Goal: Task Accomplishment & Management: Complete application form

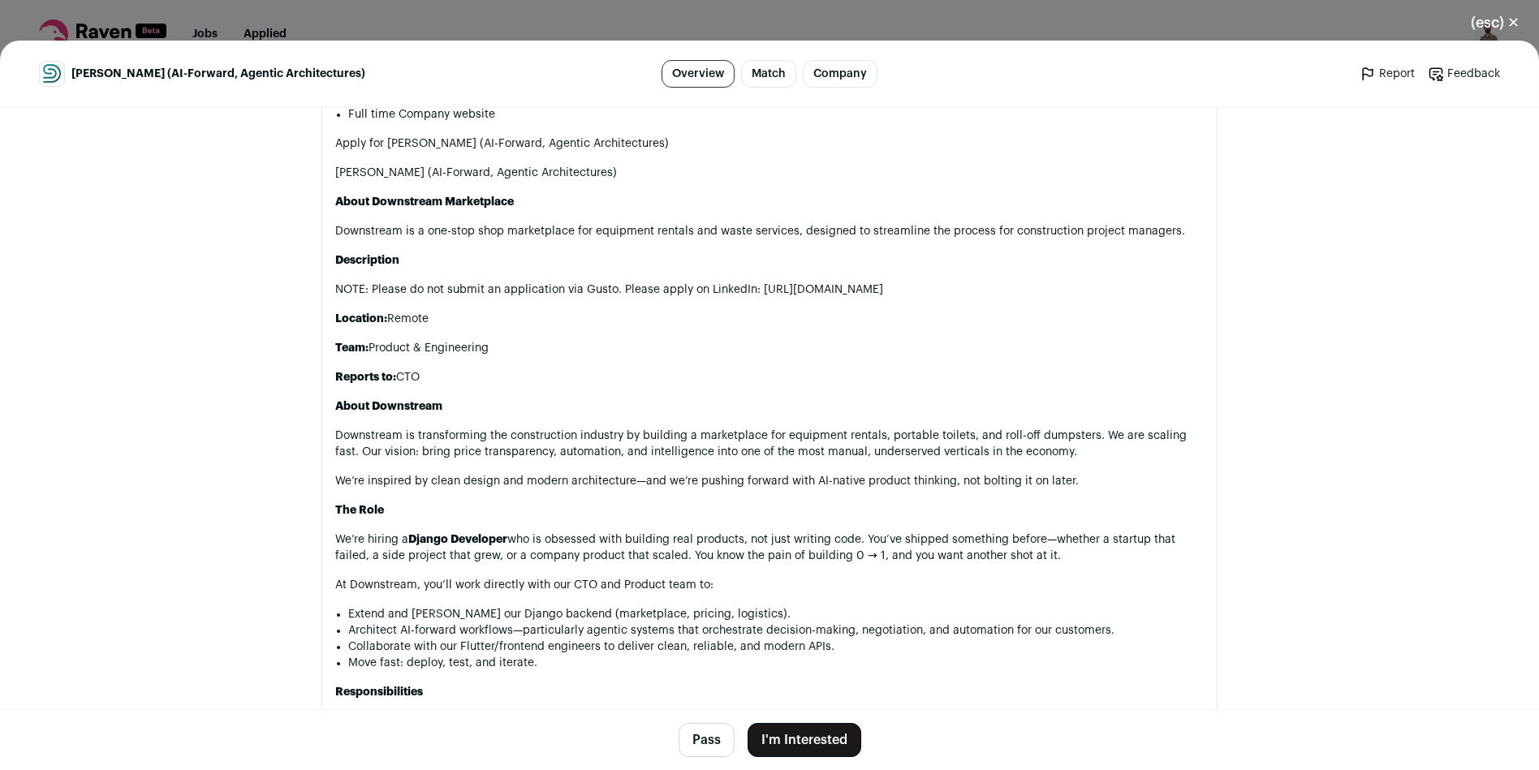
scroll to position [1028, 0]
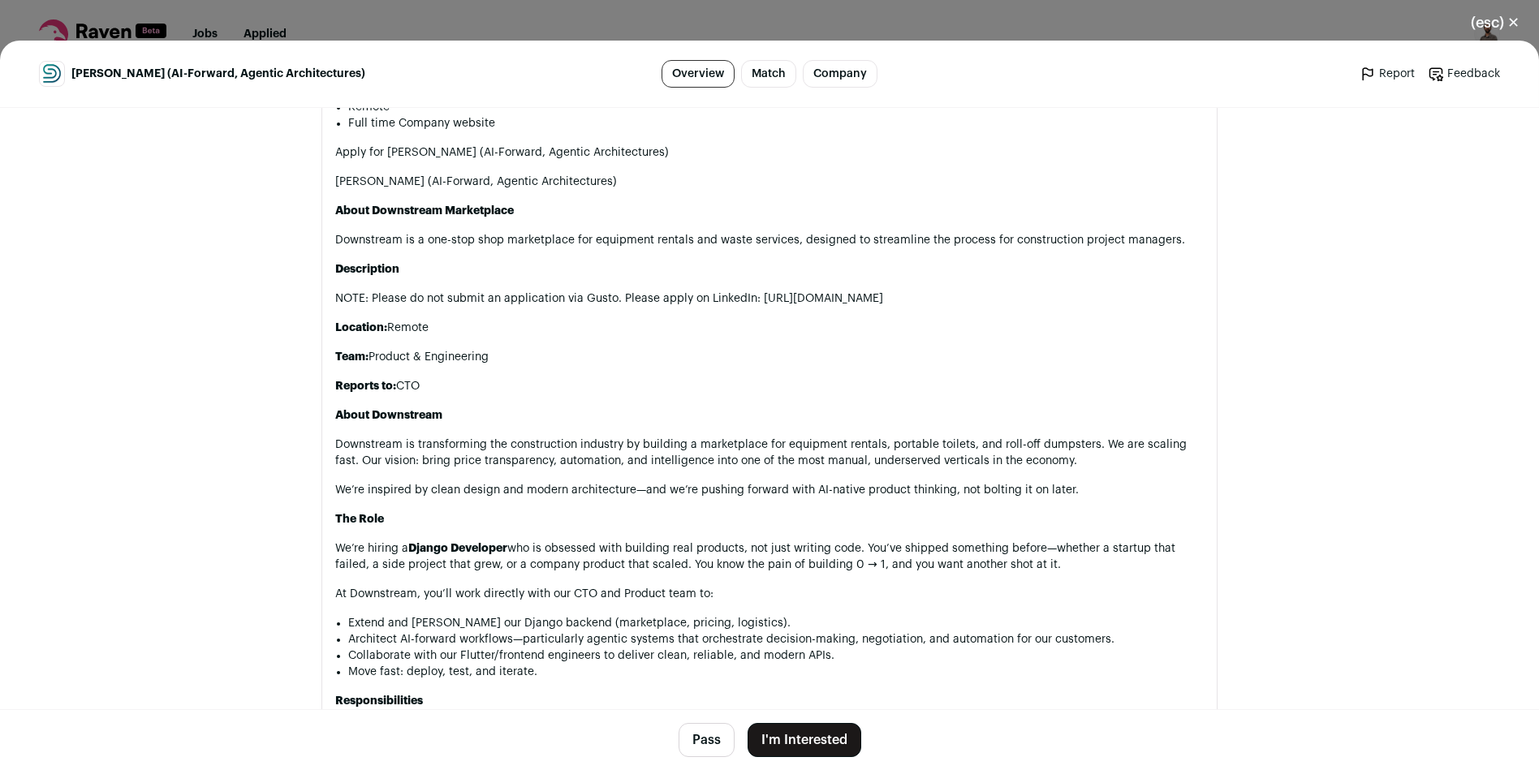
drag, startPoint x: 1143, startPoint y: 302, endPoint x: 754, endPoint y: 293, distance: 389.0
click at [754, 293] on p "NOTE: Please do not submit an application via Gusto. Please apply on LinkedIn: …" at bounding box center [769, 299] width 869 height 16
copy p "https://www.linkedin.com/jobs/view/4289564298/?capColoOverride=true"
click at [801, 744] on button "I'm Interested" at bounding box center [805, 740] width 114 height 34
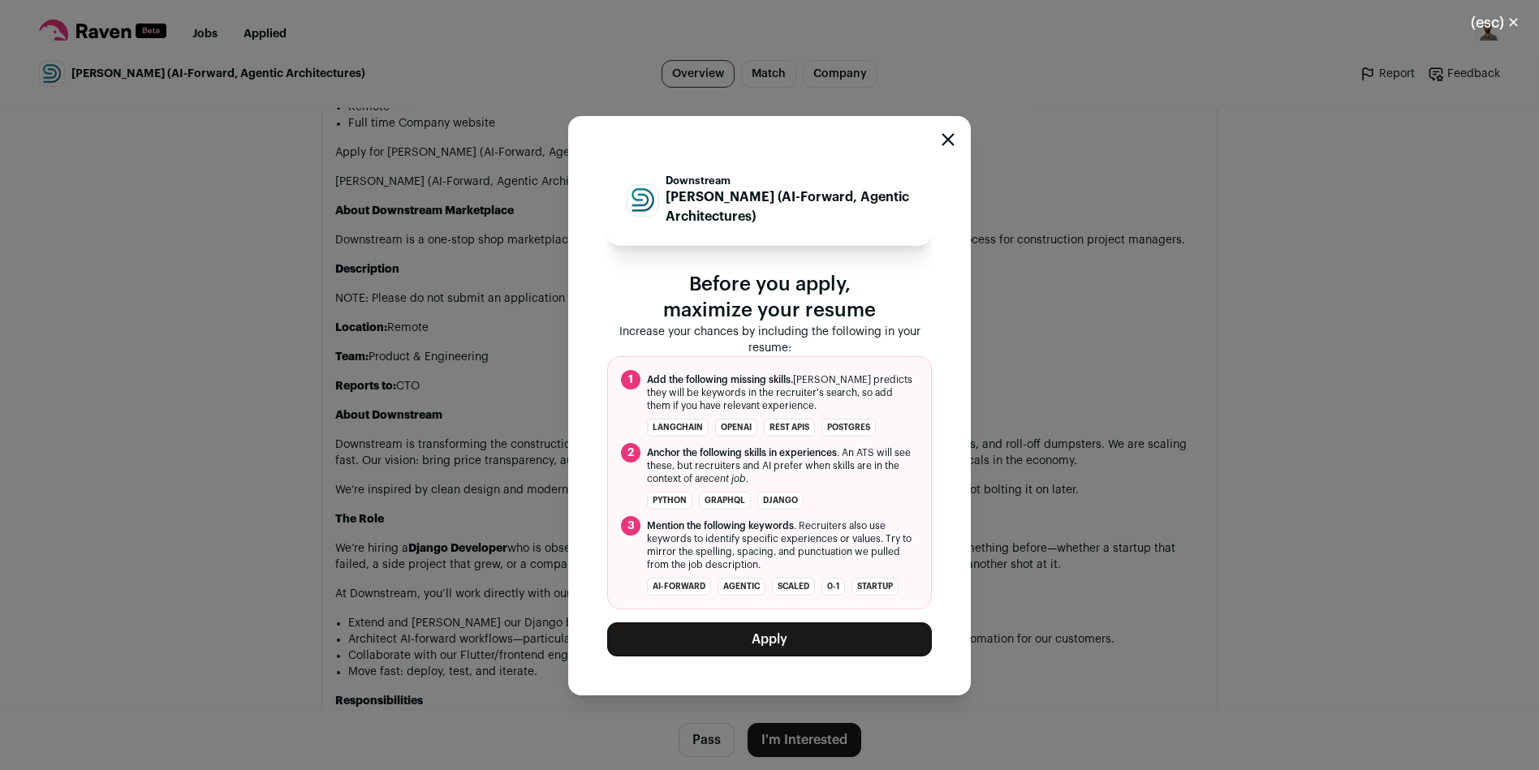
click at [789, 636] on button "Apply" at bounding box center [769, 640] width 325 height 34
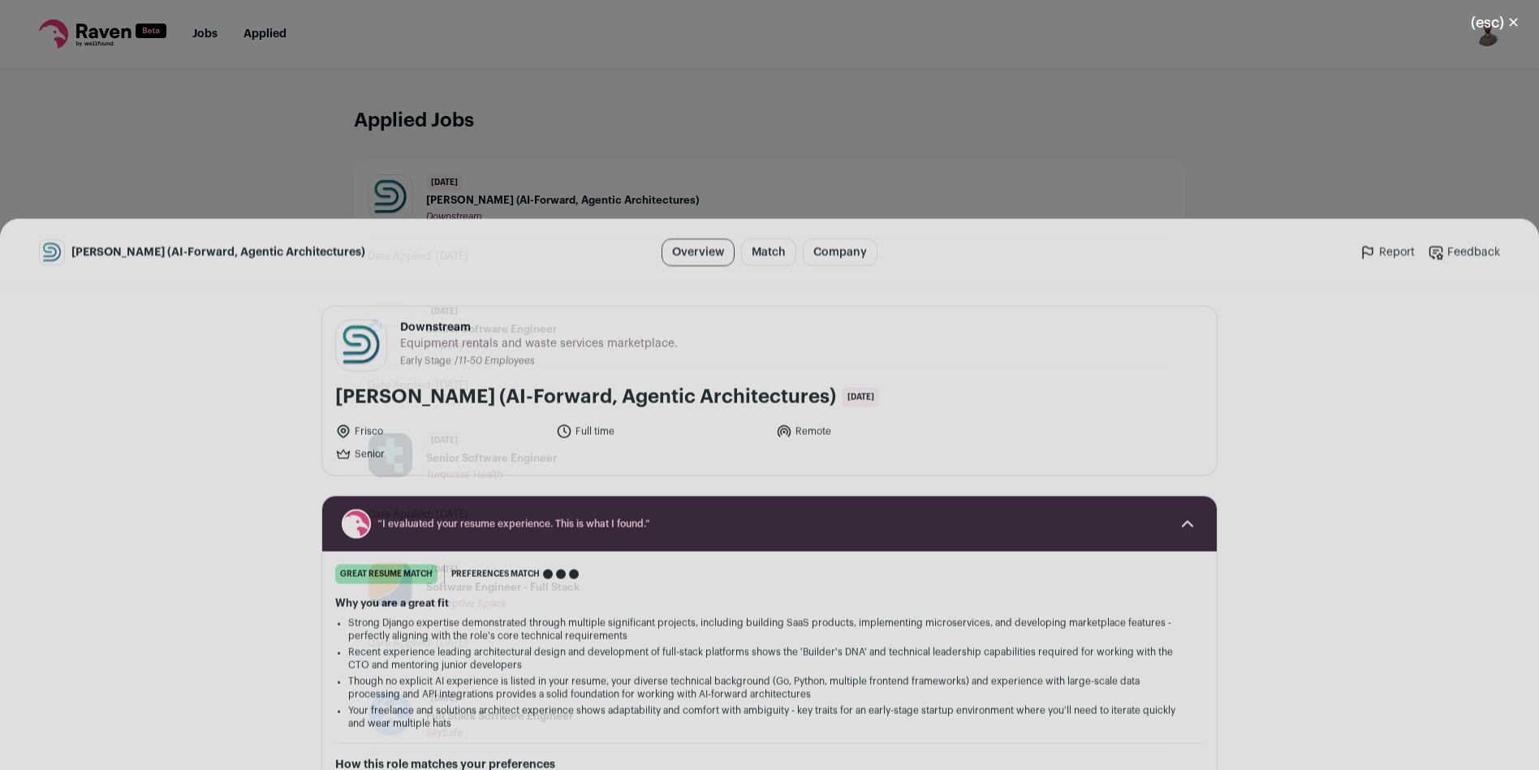
click at [1508, 18] on button "(esc) ✕" at bounding box center [1496, 23] width 88 height 36
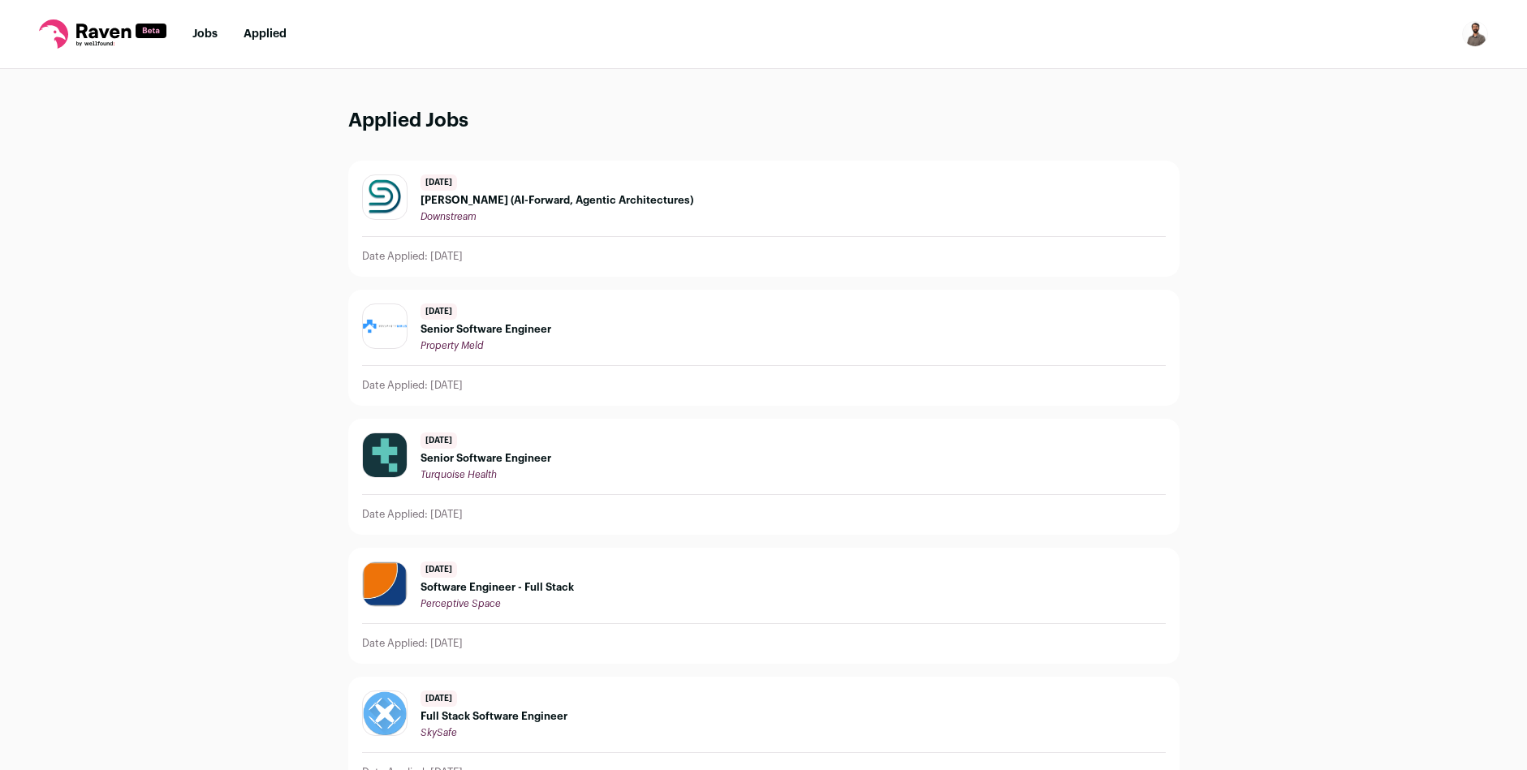
click at [205, 32] on link "Jobs" at bounding box center [204, 33] width 25 height 11
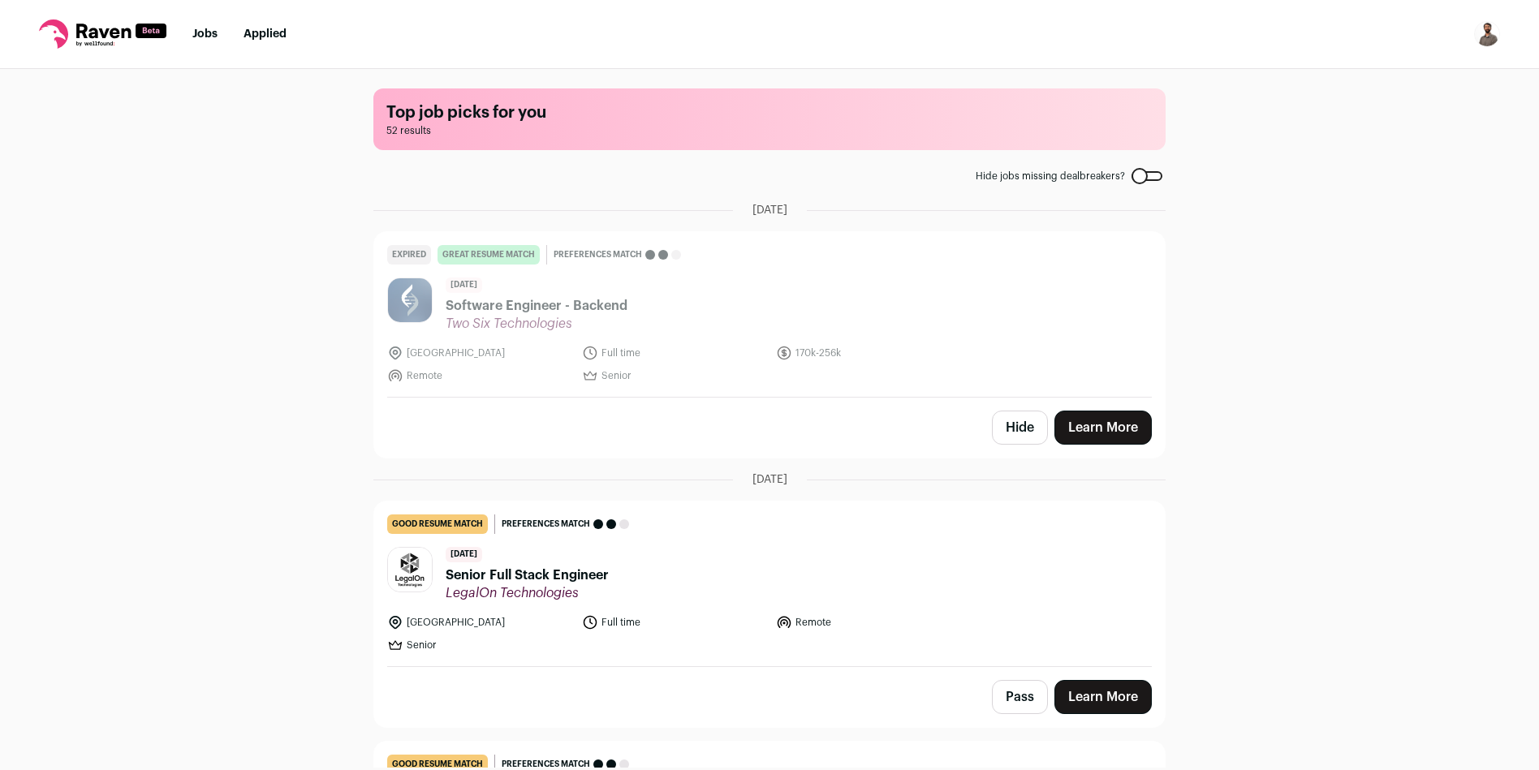
click at [1342, 265] on div "Top job picks for you 52 results Hide jobs missing dealbreakers? September 9th,…" at bounding box center [769, 418] width 1539 height 699
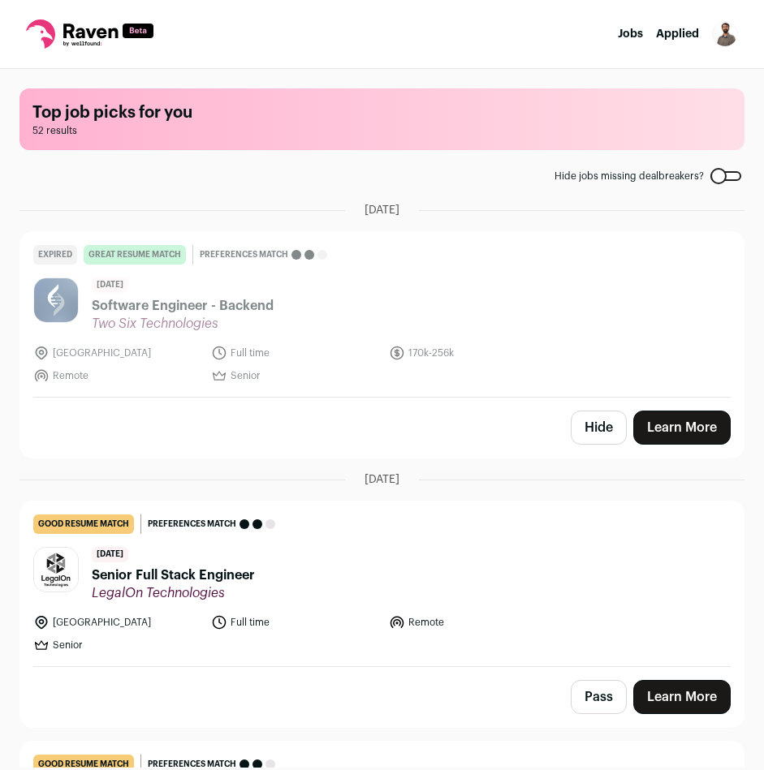
click at [594, 202] on li "September 9th, 2025" at bounding box center [381, 210] width 725 height 16
click at [721, 35] on img "Open dropdown" at bounding box center [725, 34] width 26 height 26
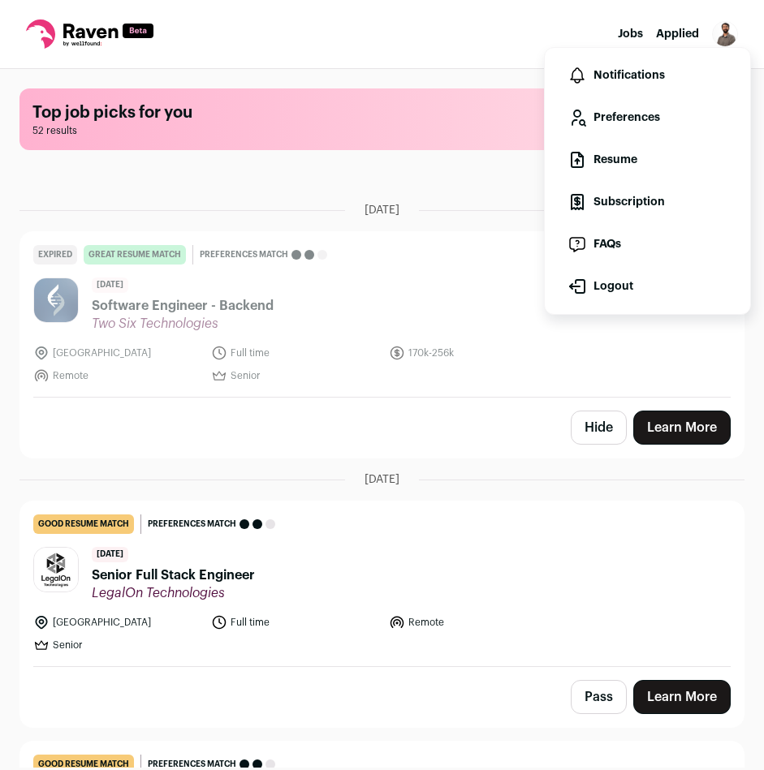
click at [625, 153] on link "Resume" at bounding box center [647, 159] width 179 height 39
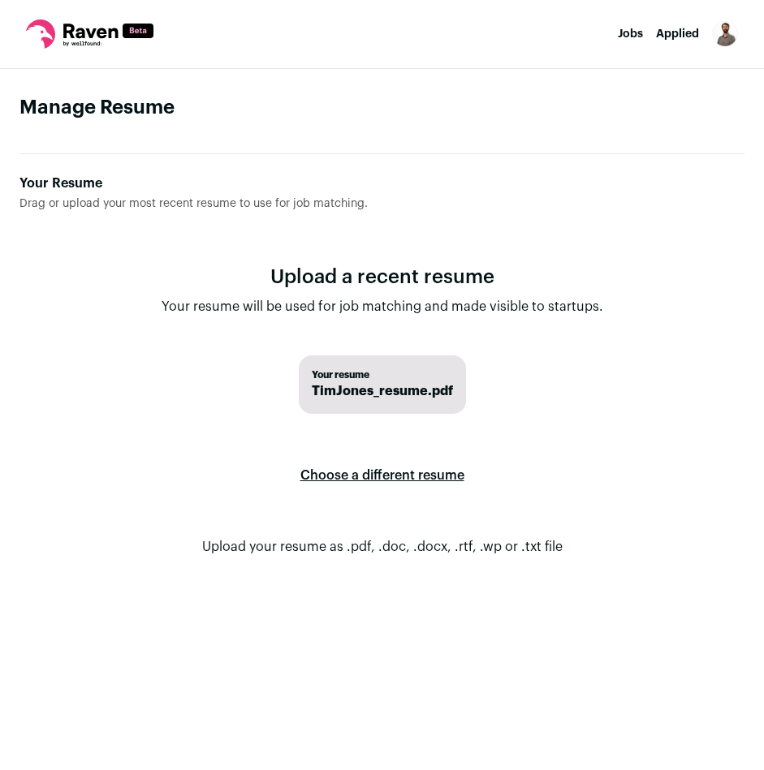
click at [377, 475] on label "Choose a different resume" at bounding box center [382, 475] width 164 height 45
click at [0, 0] on input "Your Resume Drag or upload your most recent resume to use for job matching." at bounding box center [0, 0] width 0 height 0
click at [719, 38] on img "Open dropdown" at bounding box center [725, 34] width 26 height 26
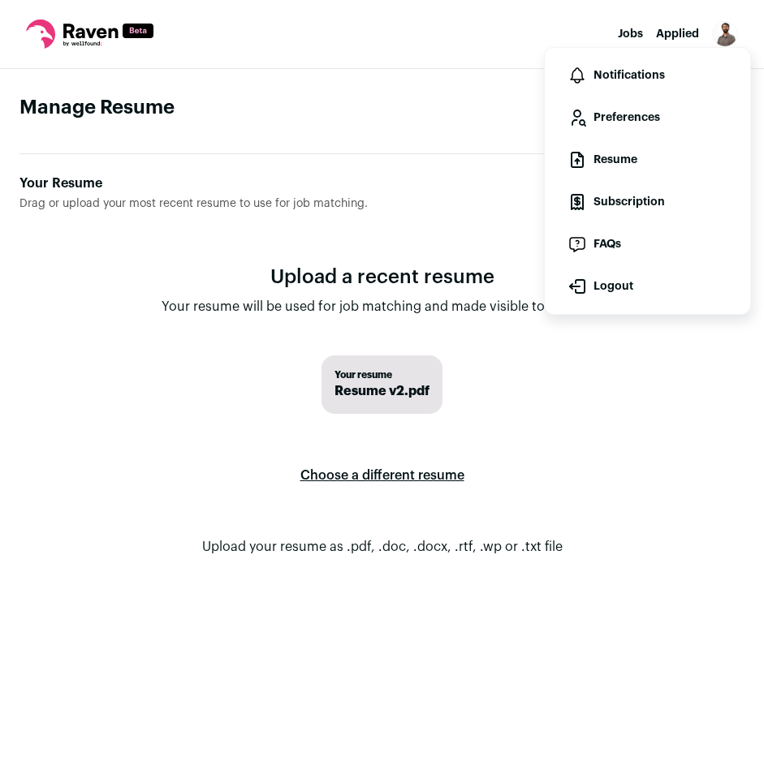
click at [654, 123] on link "Preferences" at bounding box center [647, 117] width 179 height 39
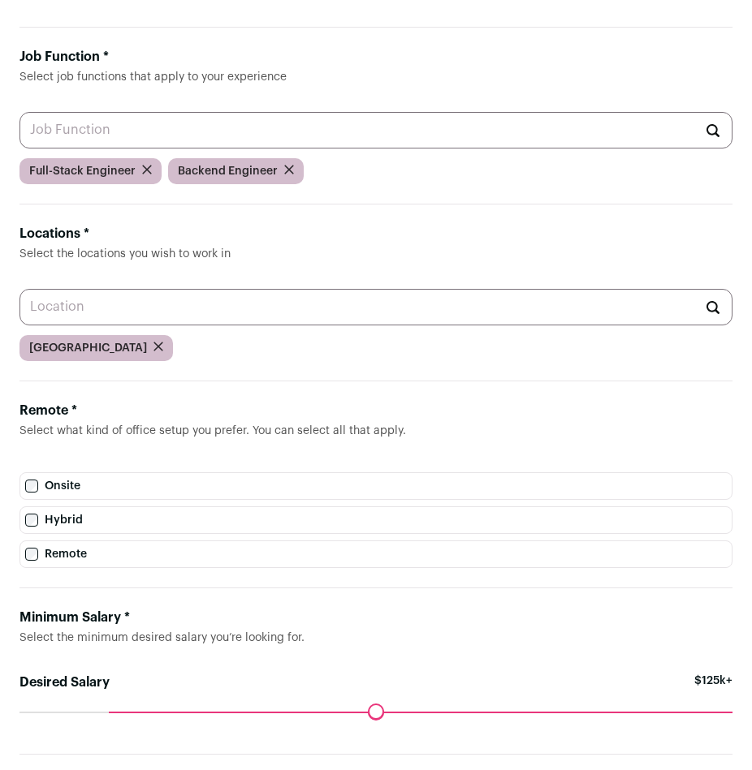
scroll to position [141, 0]
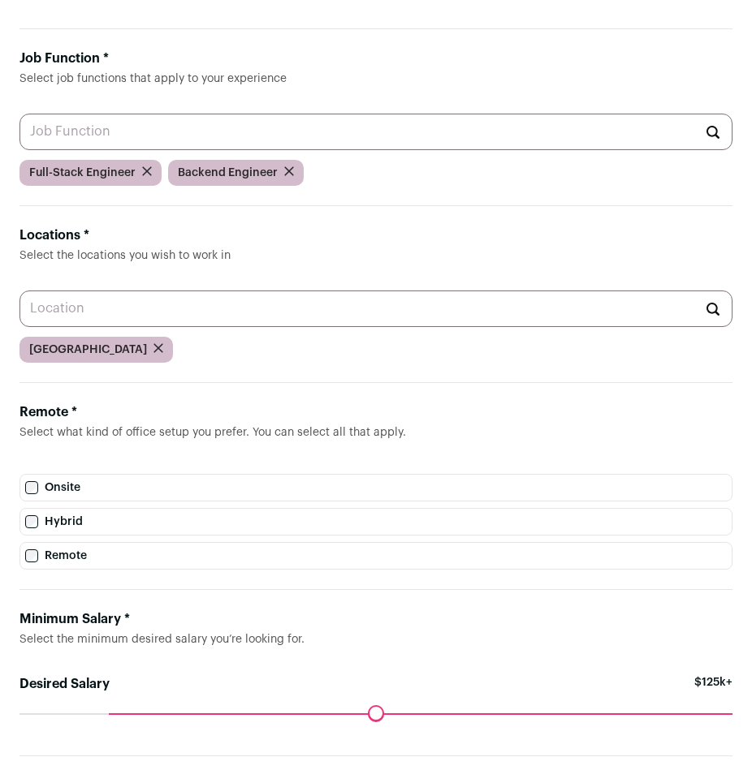
click at [153, 346] on icon "submit" at bounding box center [158, 348] width 10 height 10
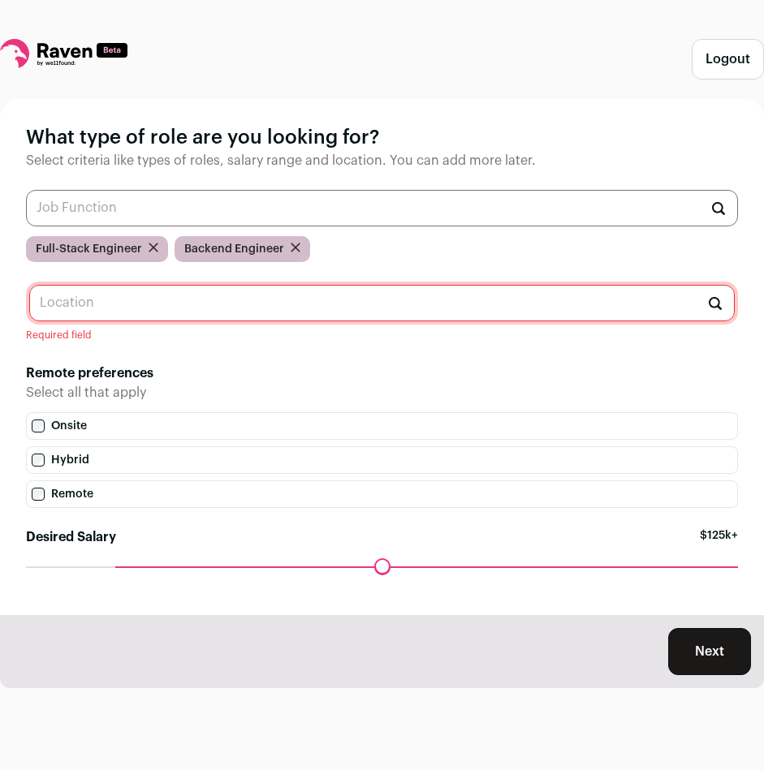
click at [179, 306] on input "text" at bounding box center [381, 303] width 705 height 37
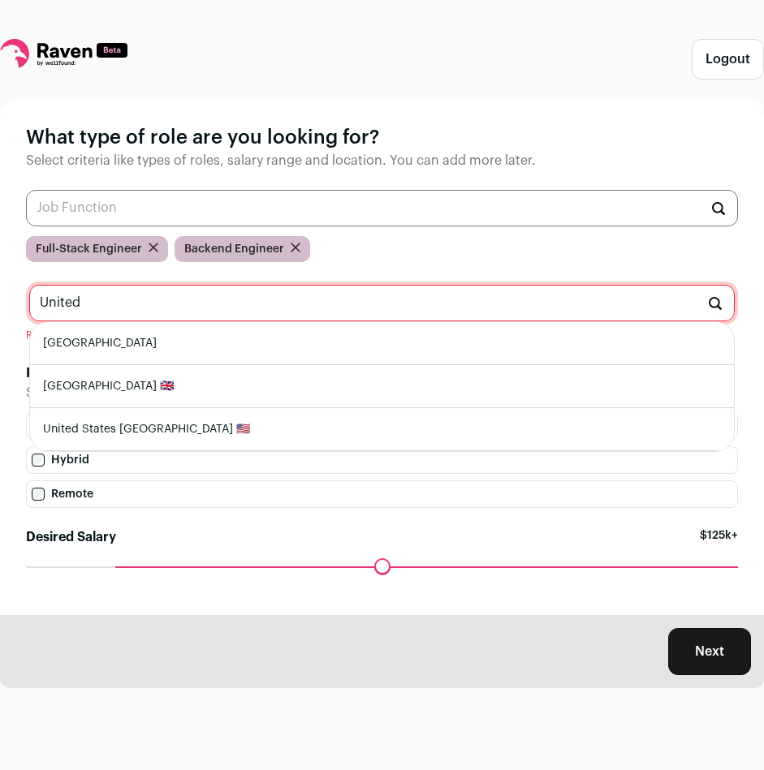
click at [95, 350] on li "[GEOGRAPHIC_DATA]" at bounding box center [382, 343] width 704 height 43
type input "[GEOGRAPHIC_DATA]"
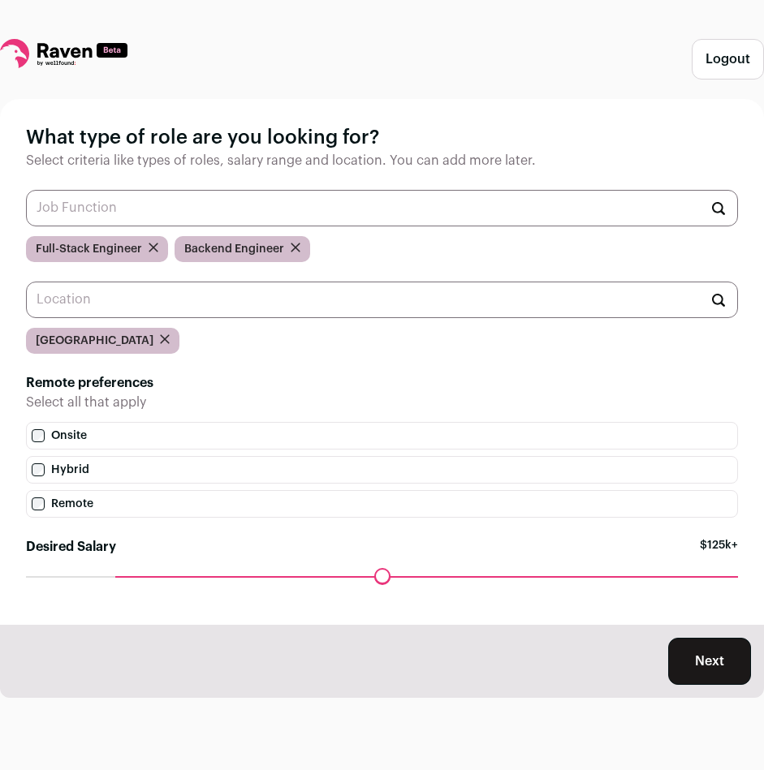
click at [704, 655] on button "Next" at bounding box center [709, 661] width 83 height 47
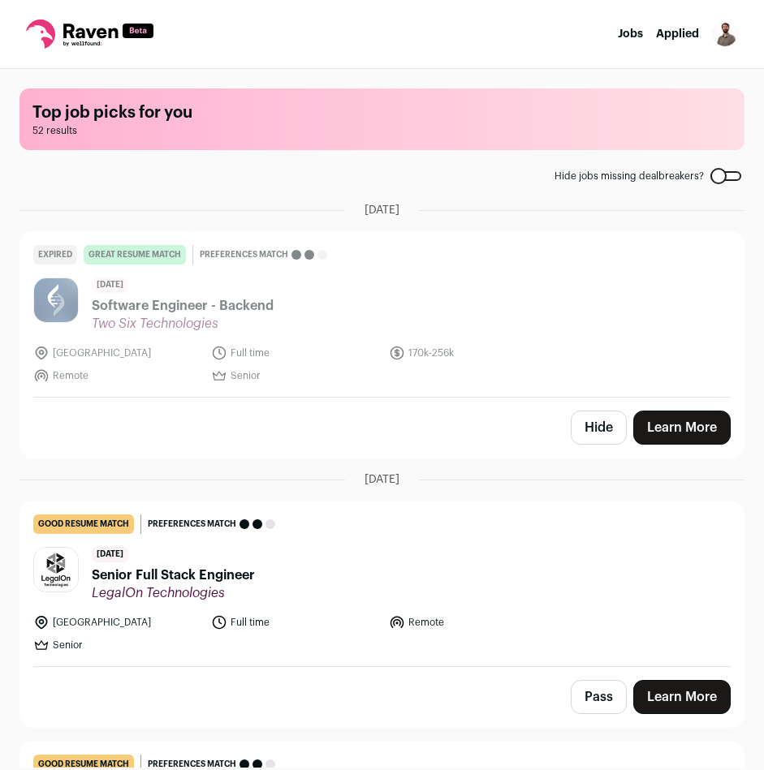
click at [714, 45] on button "Open dropdown" at bounding box center [725, 34] width 26 height 26
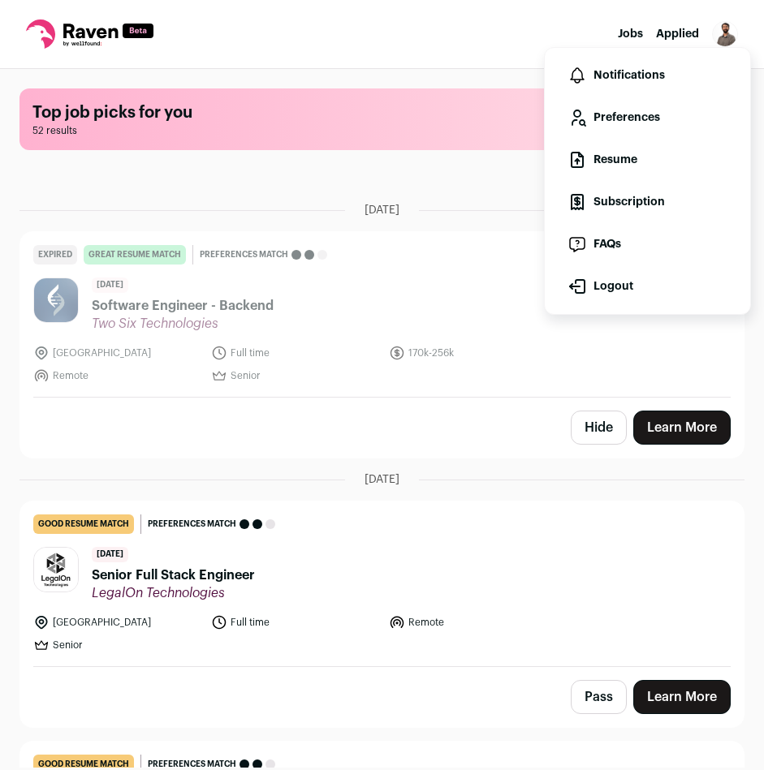
click at [678, 75] on link "Notifications" at bounding box center [647, 75] width 179 height 39
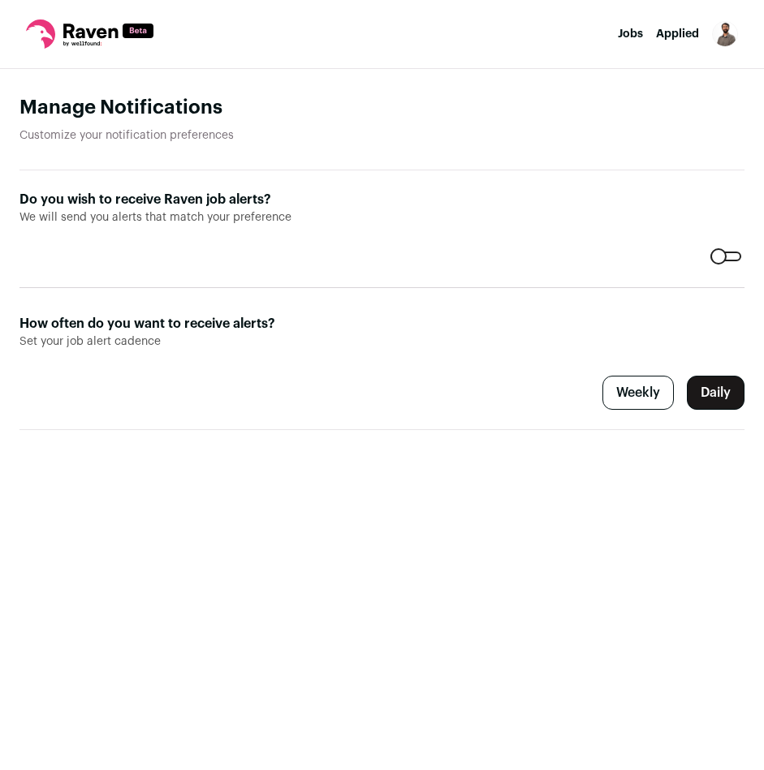
click at [723, 41] on img "Open dropdown" at bounding box center [725, 34] width 26 height 26
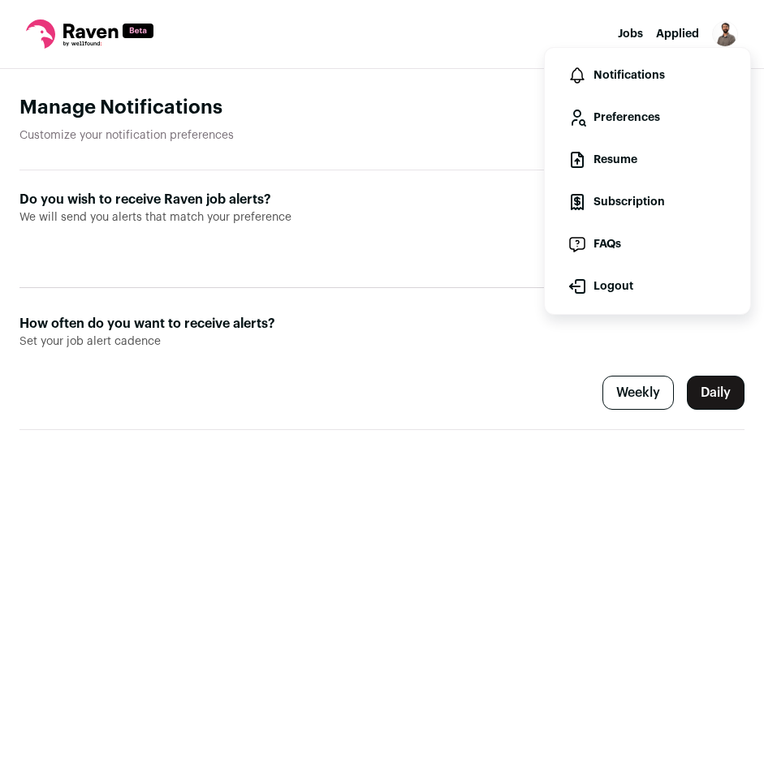
click at [642, 197] on link "Subscription" at bounding box center [647, 202] width 179 height 39
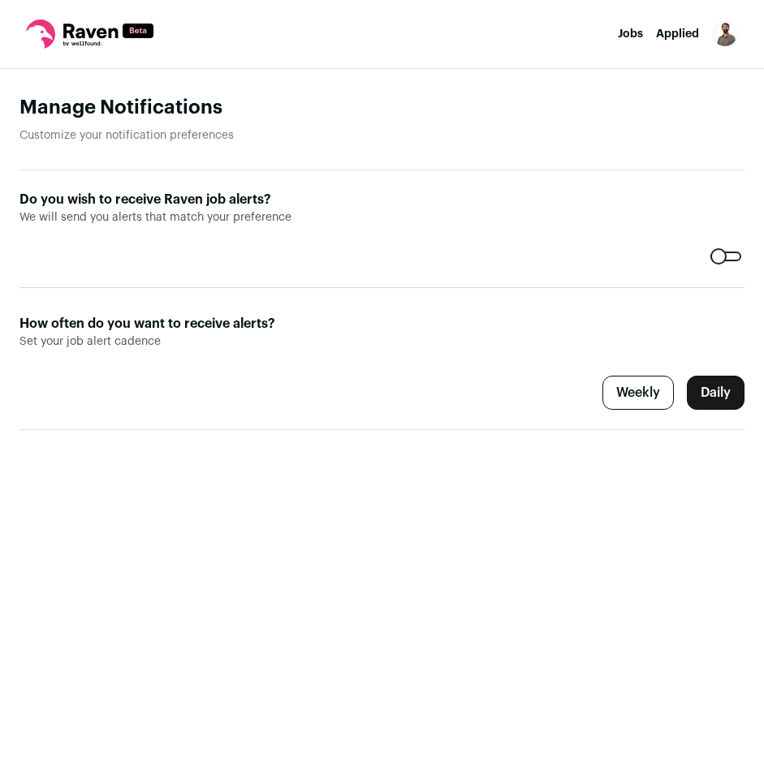
click at [622, 32] on link "Jobs" at bounding box center [630, 33] width 25 height 11
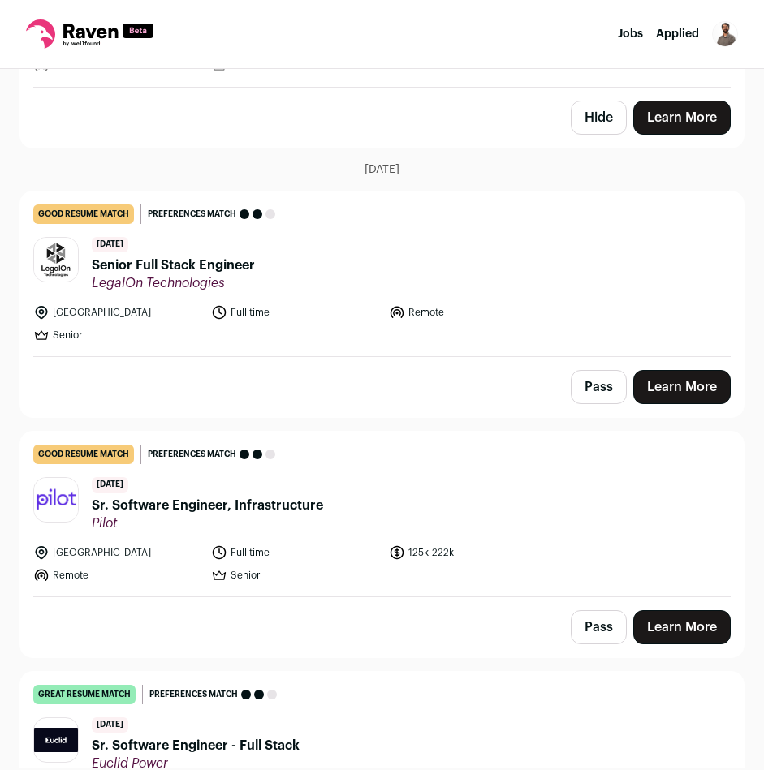
scroll to position [310, 0]
click at [225, 264] on span "Senior Full Stack Engineer" at bounding box center [173, 265] width 163 height 19
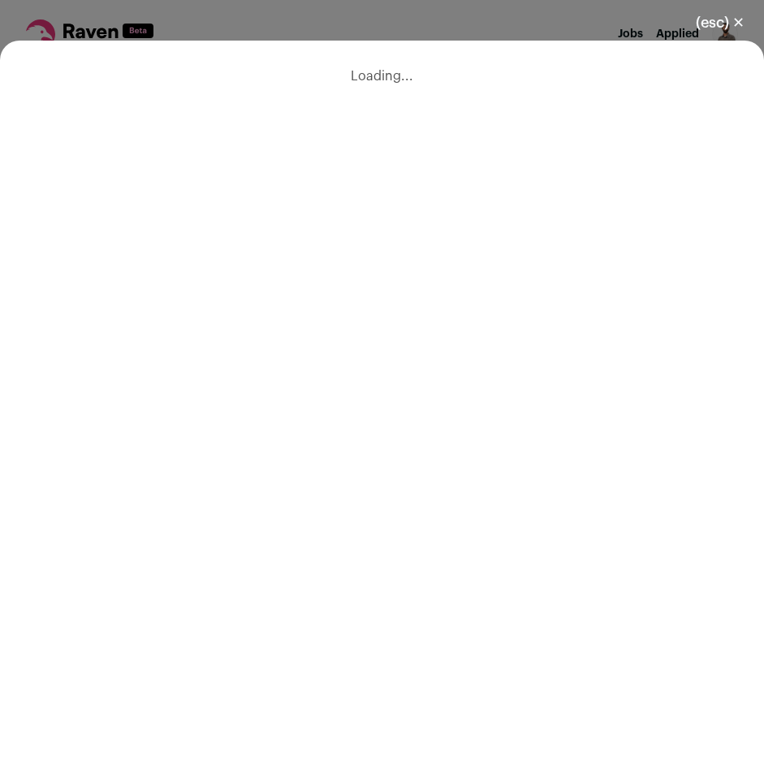
click at [736, 19] on button "(esc) ✕" at bounding box center [720, 23] width 88 height 36
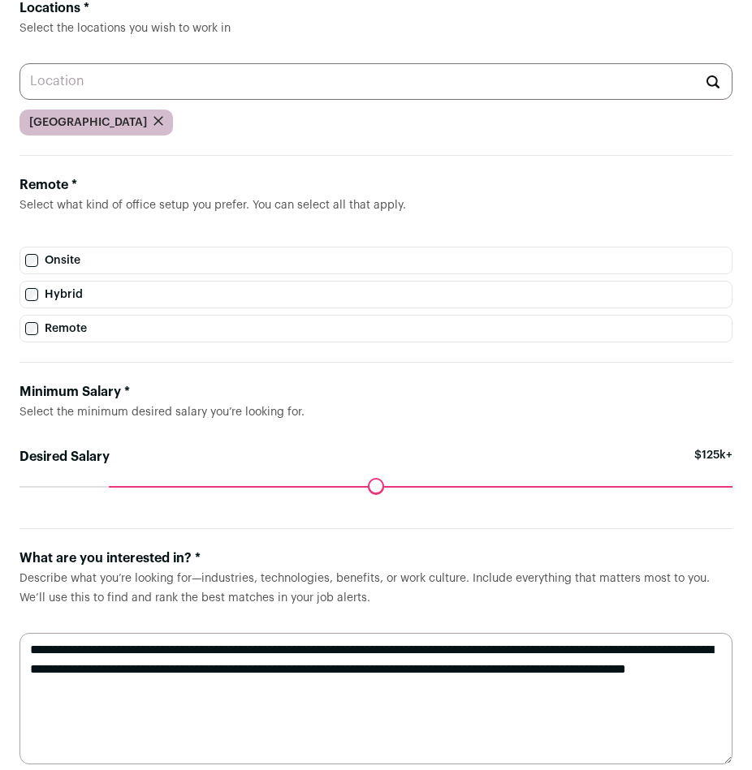
scroll to position [408, 0]
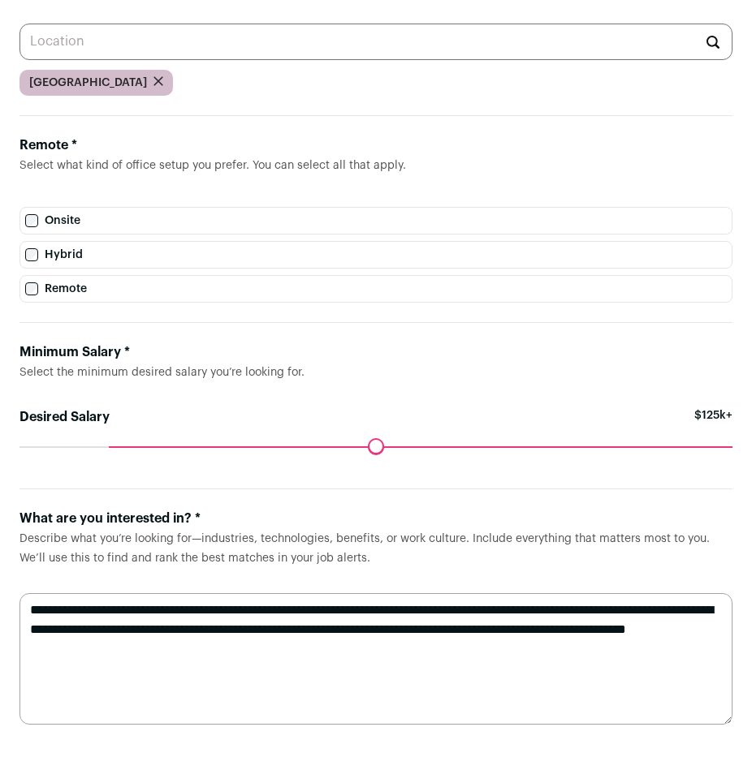
click at [356, 656] on textarea "**********" at bounding box center [375, 659] width 713 height 132
drag, startPoint x: 502, startPoint y: 628, endPoint x: 170, endPoint y: 630, distance: 331.2
click at [170, 630] on textarea "**********" at bounding box center [375, 659] width 713 height 132
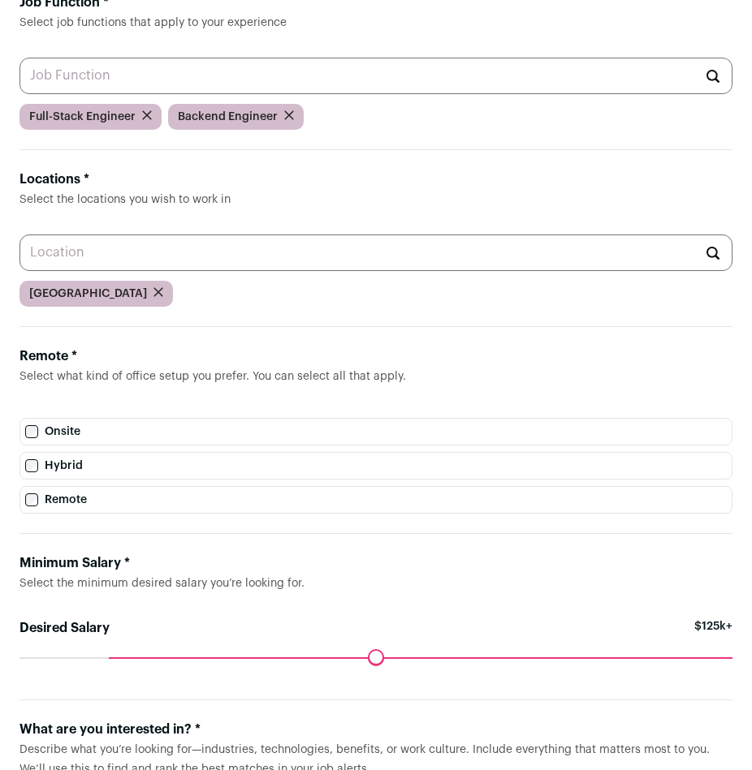
scroll to position [0, 0]
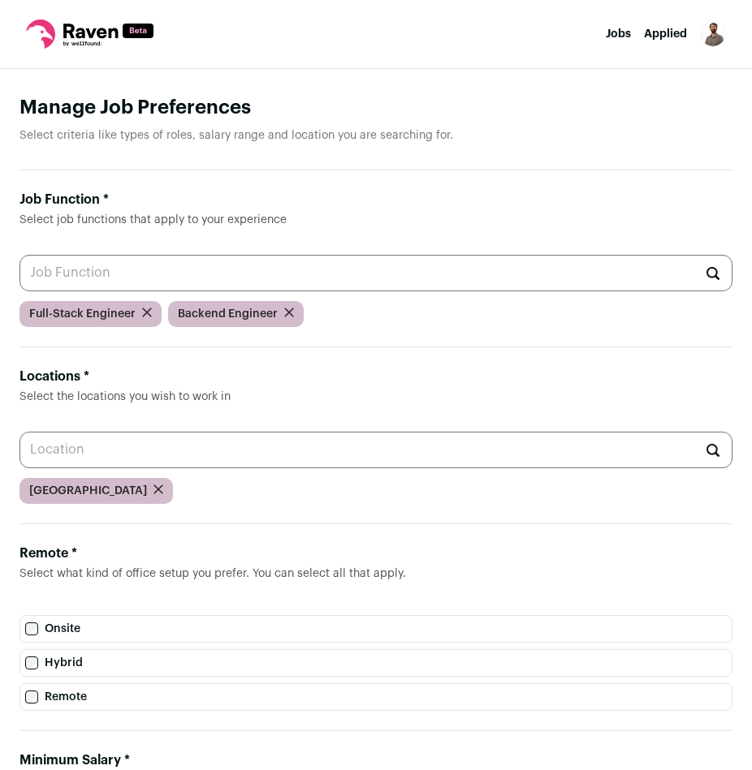
type textarea "**********"
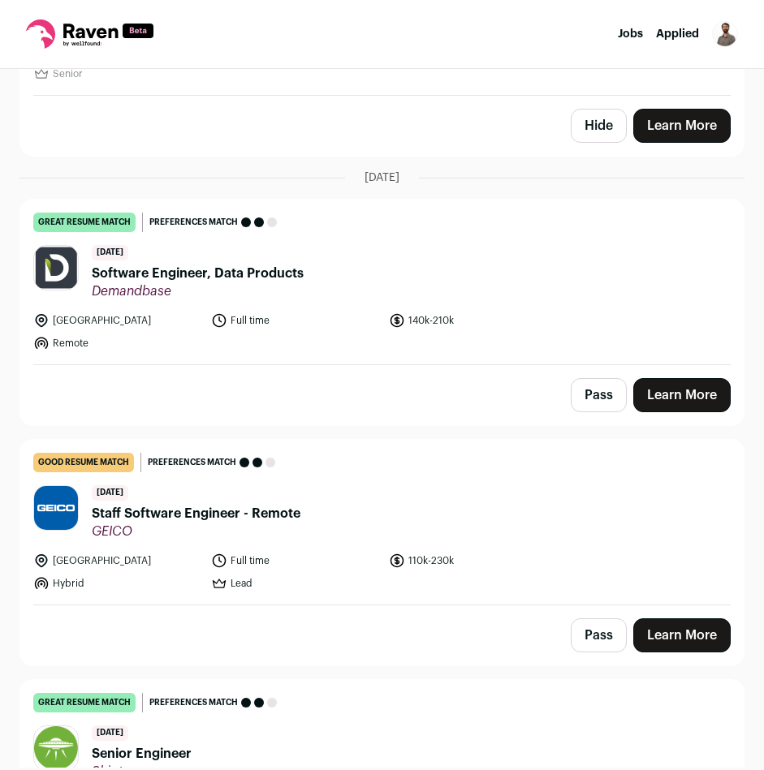
scroll to position [308, 0]
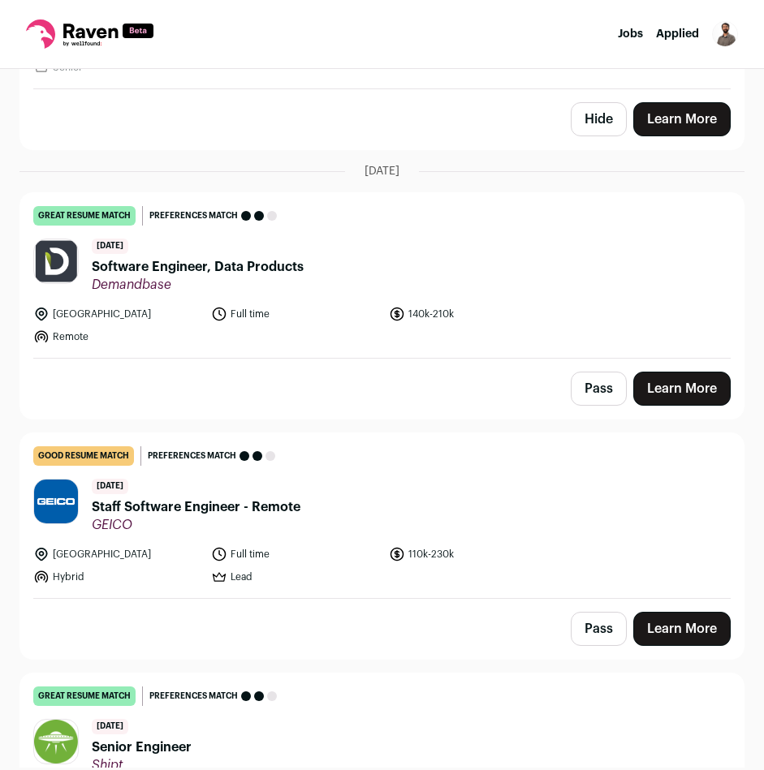
click at [264, 265] on span "Software Engineer, Data Products" at bounding box center [198, 266] width 212 height 19
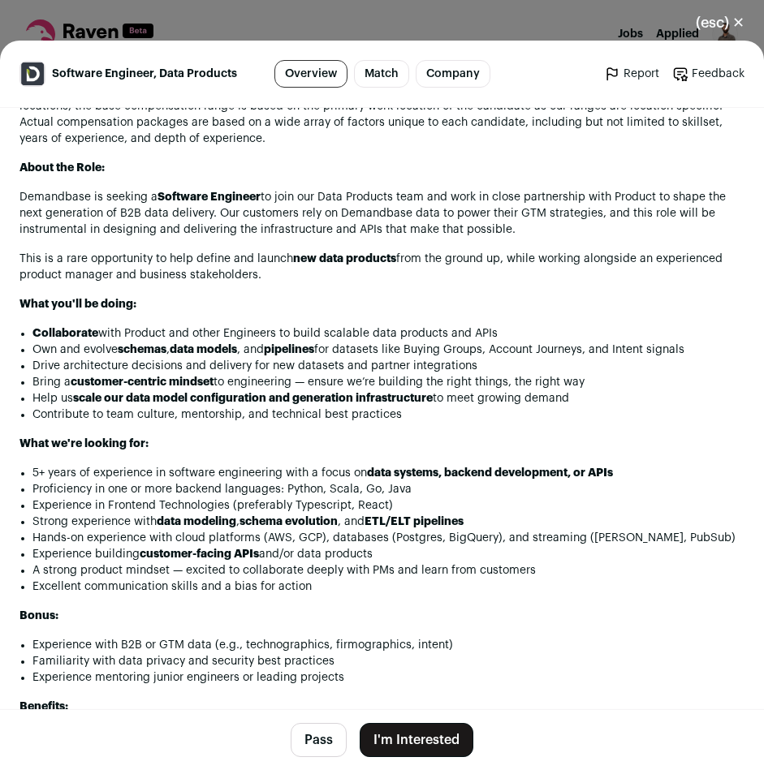
scroll to position [1224, 0]
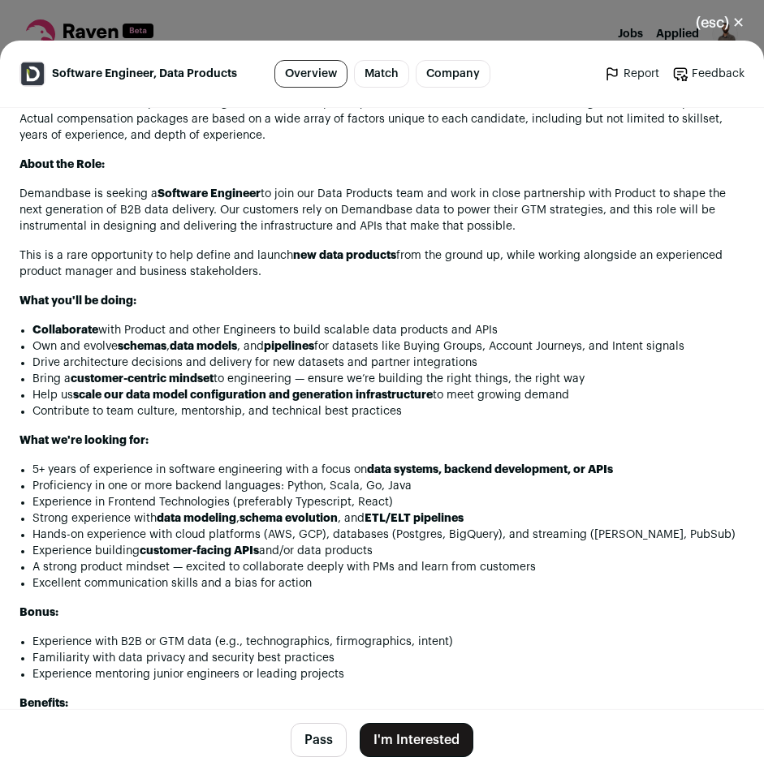
click at [308, 732] on button "Pass" at bounding box center [319, 740] width 56 height 34
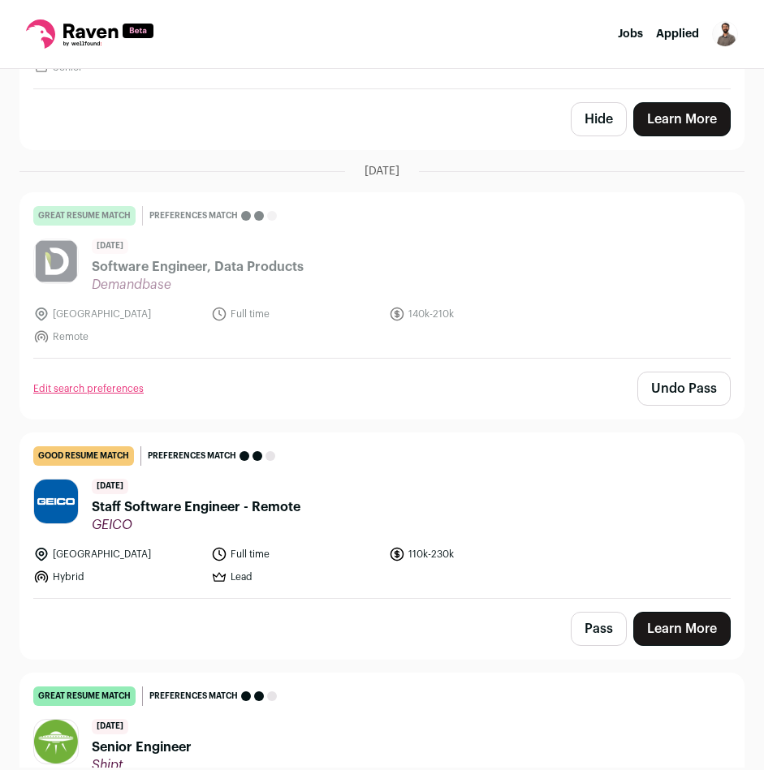
click at [584, 632] on button "Pass" at bounding box center [599, 629] width 56 height 34
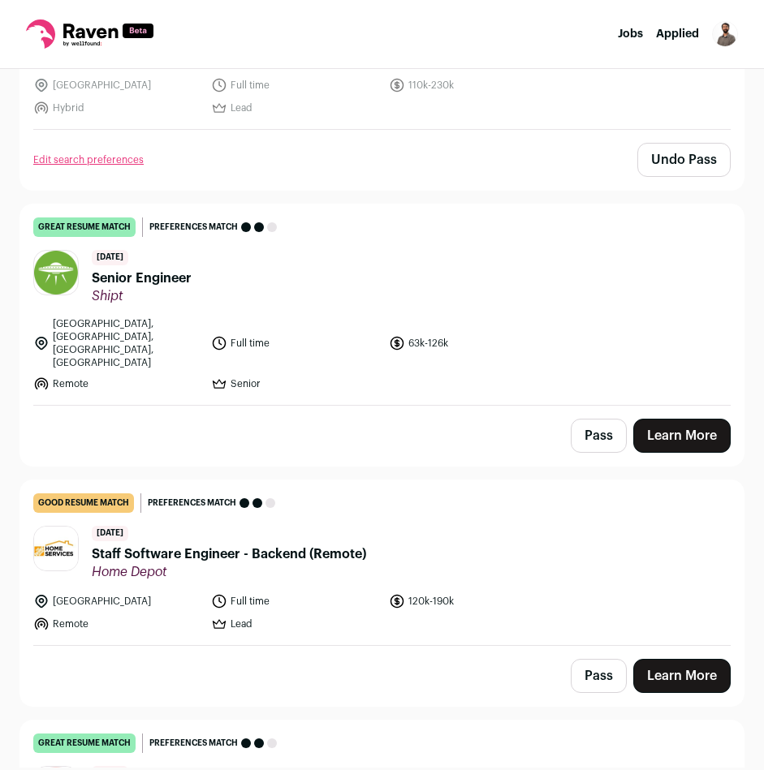
scroll to position [779, 0]
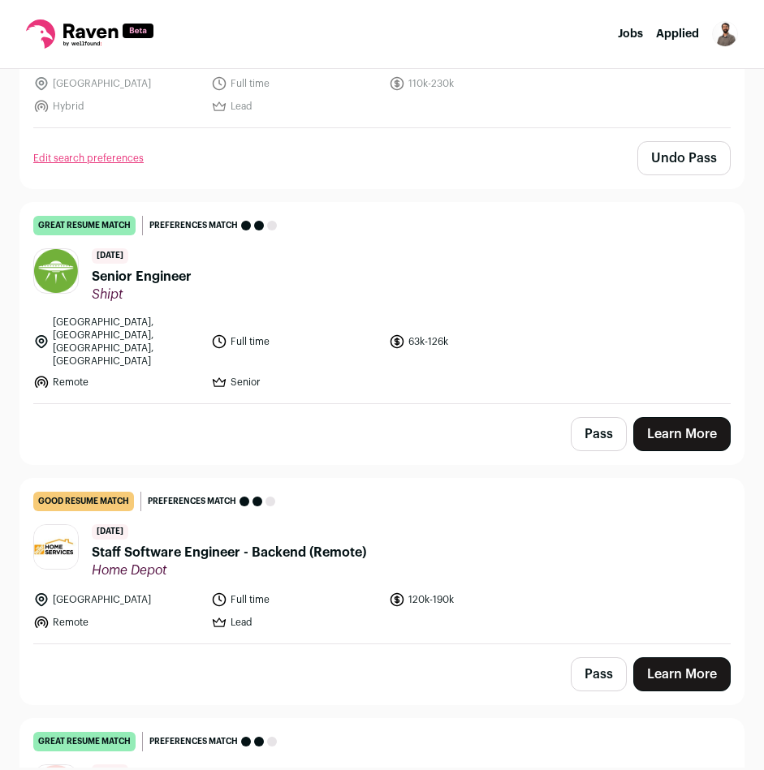
click at [576, 417] on button "Pass" at bounding box center [599, 434] width 56 height 34
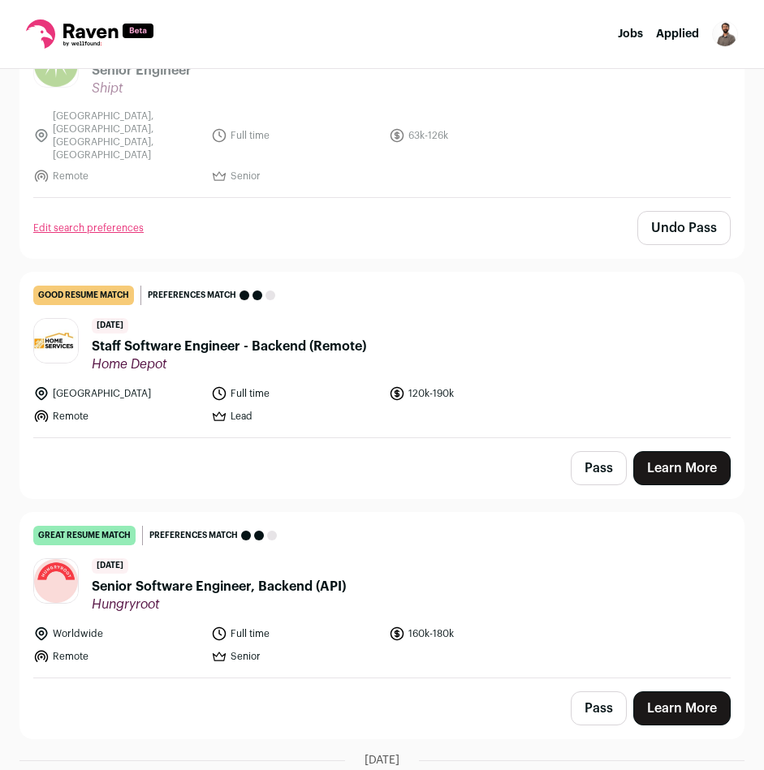
scroll to position [990, 0]
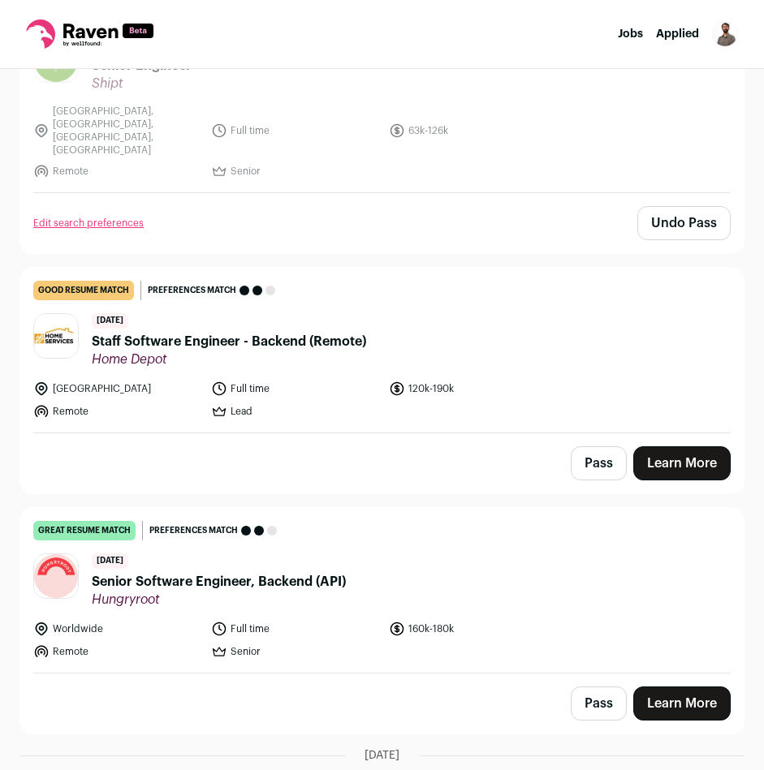
click at [584, 447] on button "Pass" at bounding box center [599, 464] width 56 height 34
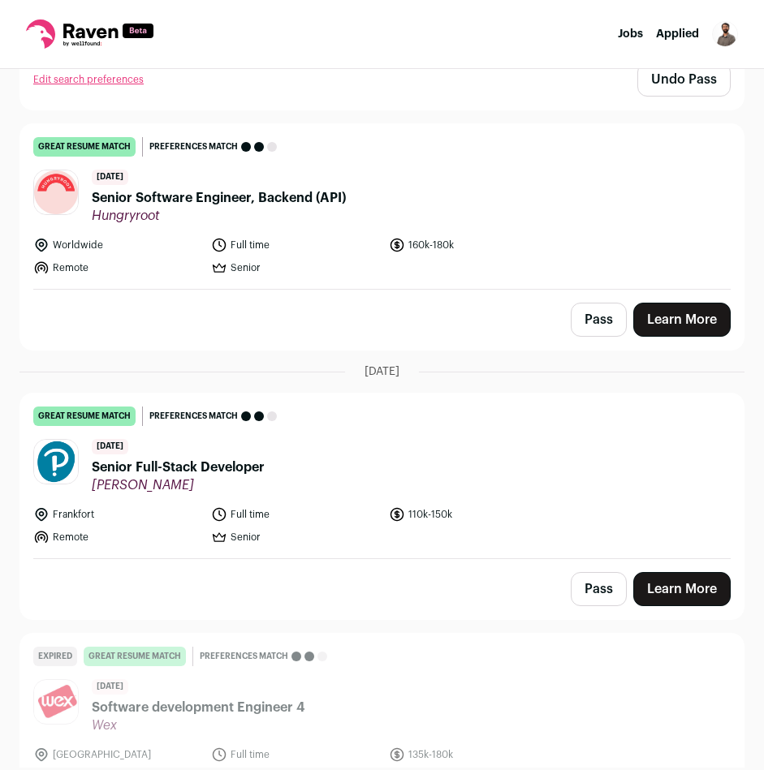
scroll to position [1376, 0]
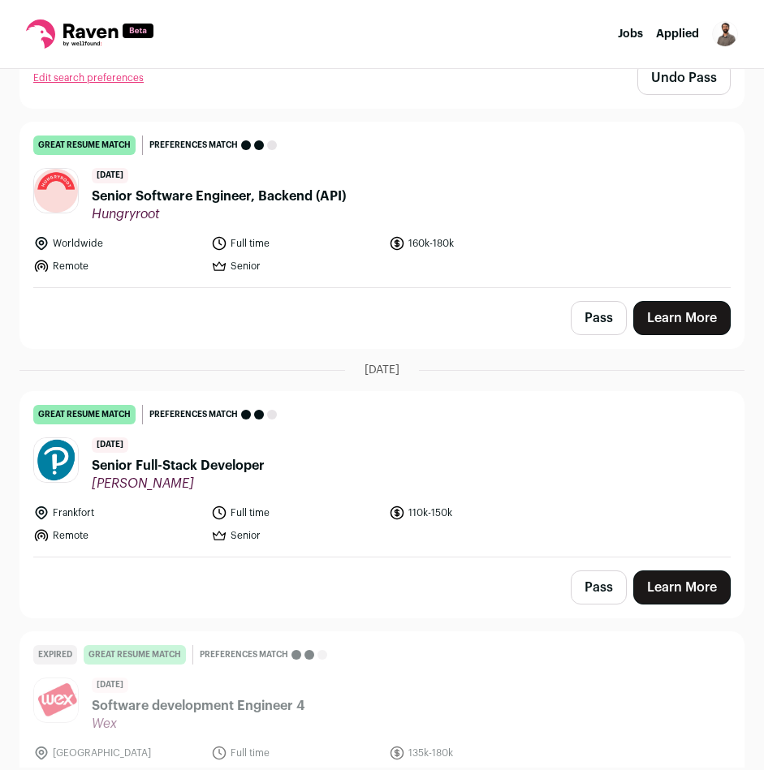
click at [327, 187] on span "Senior Software Engineer, Backend (API)" at bounding box center [219, 196] width 254 height 19
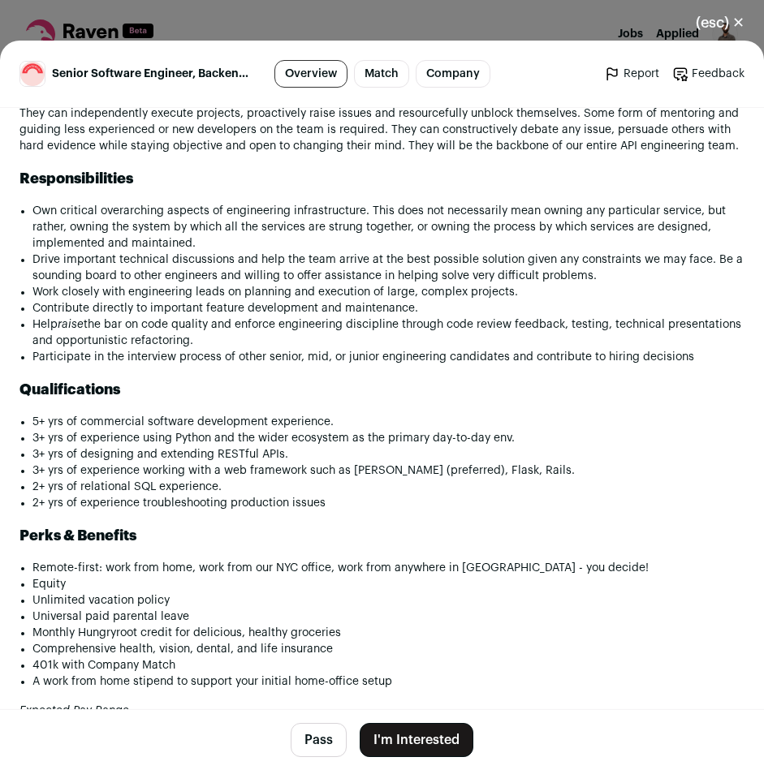
scroll to position [1201, 0]
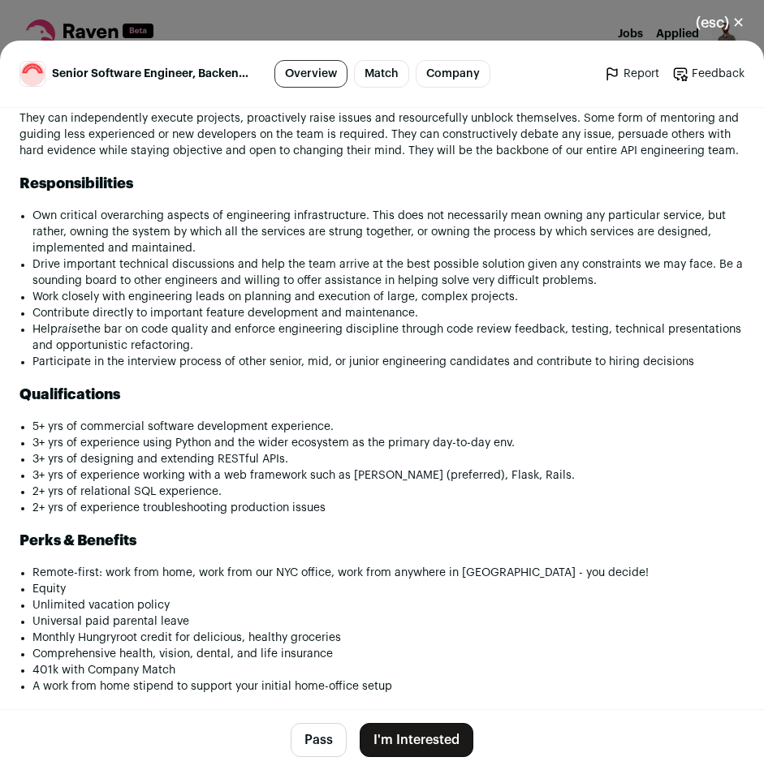
click at [412, 740] on button "I'm Interested" at bounding box center [417, 740] width 114 height 34
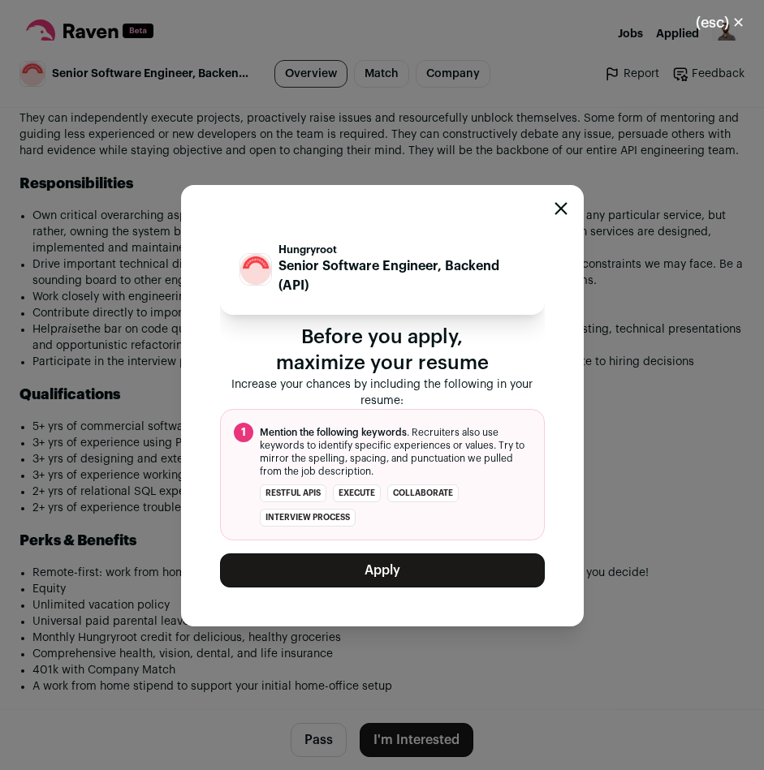
click at [424, 564] on button "Apply" at bounding box center [382, 571] width 325 height 34
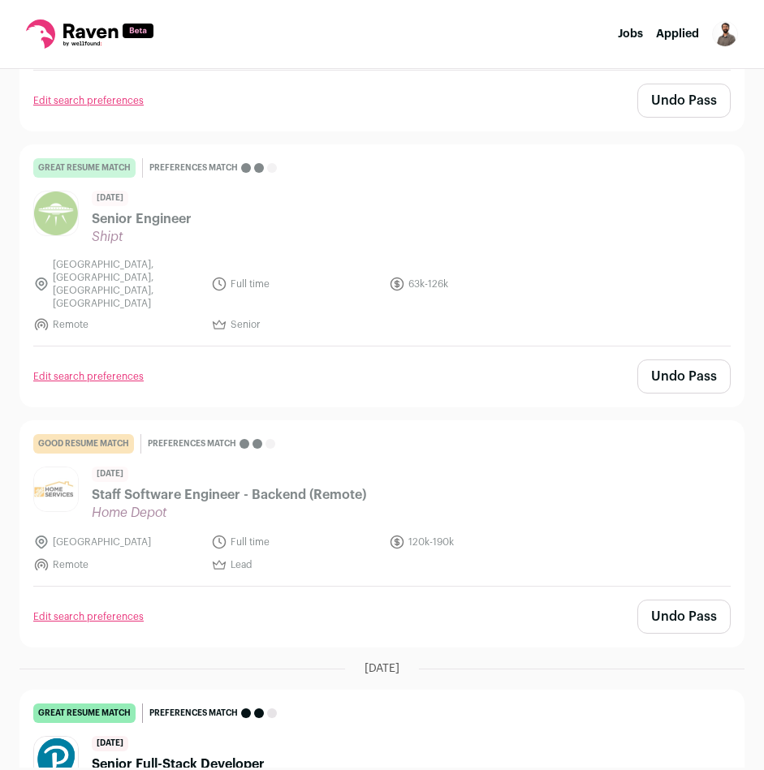
scroll to position [944, 0]
